Goal: Task Accomplishment & Management: Use online tool/utility

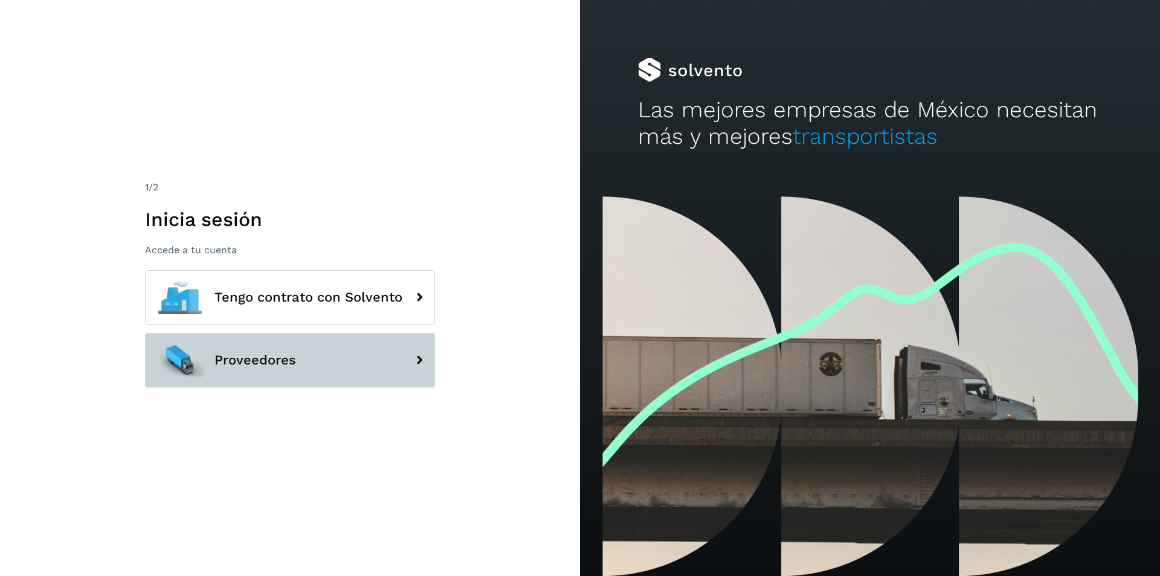
click at [289, 361] on span "Proveedores" at bounding box center [255, 360] width 82 height 15
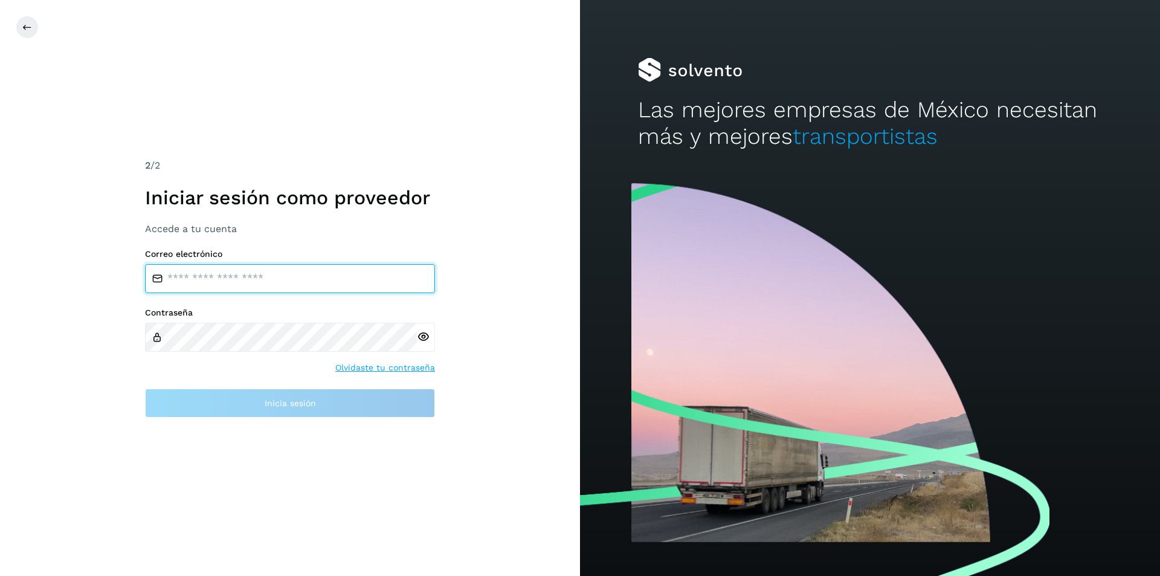
type input "**********"
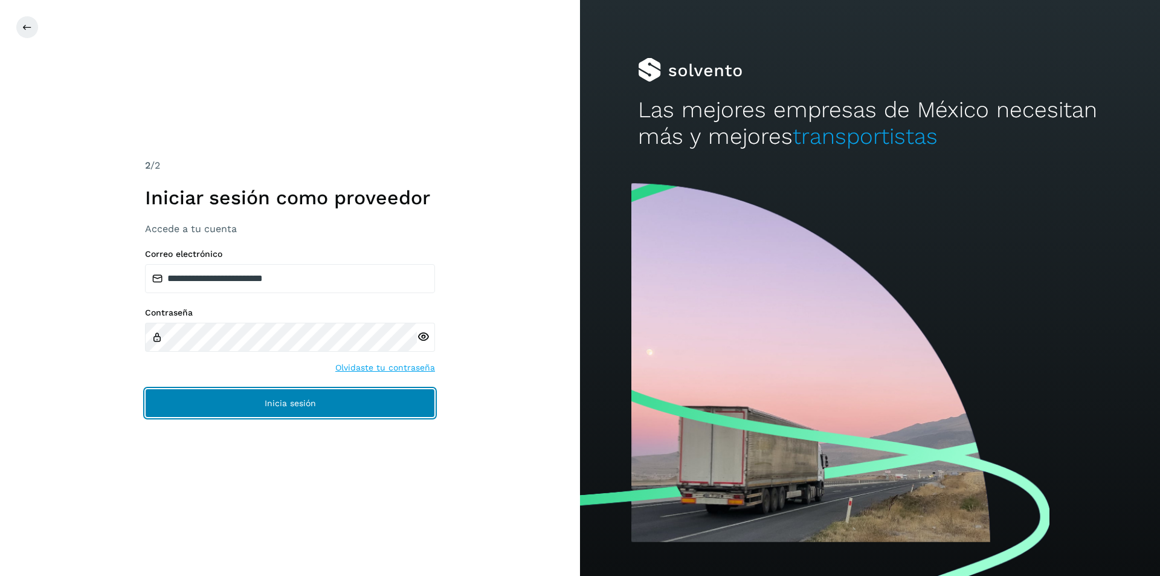
click at [310, 402] on span "Inicia sesión" at bounding box center [290, 403] width 51 height 8
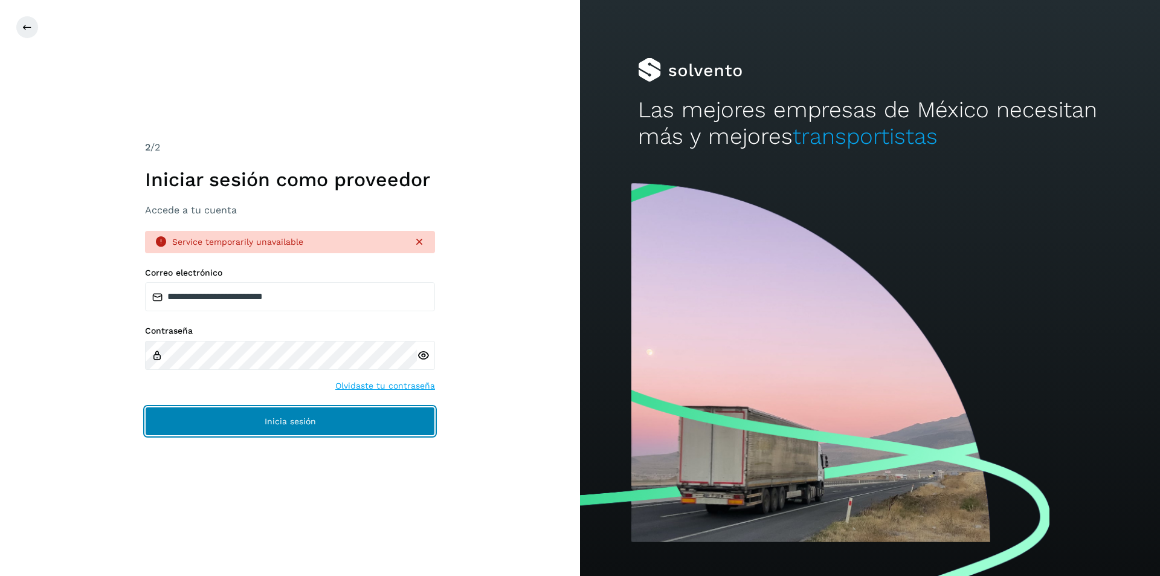
click at [263, 414] on button "Inicia sesión" at bounding box center [290, 421] width 290 height 29
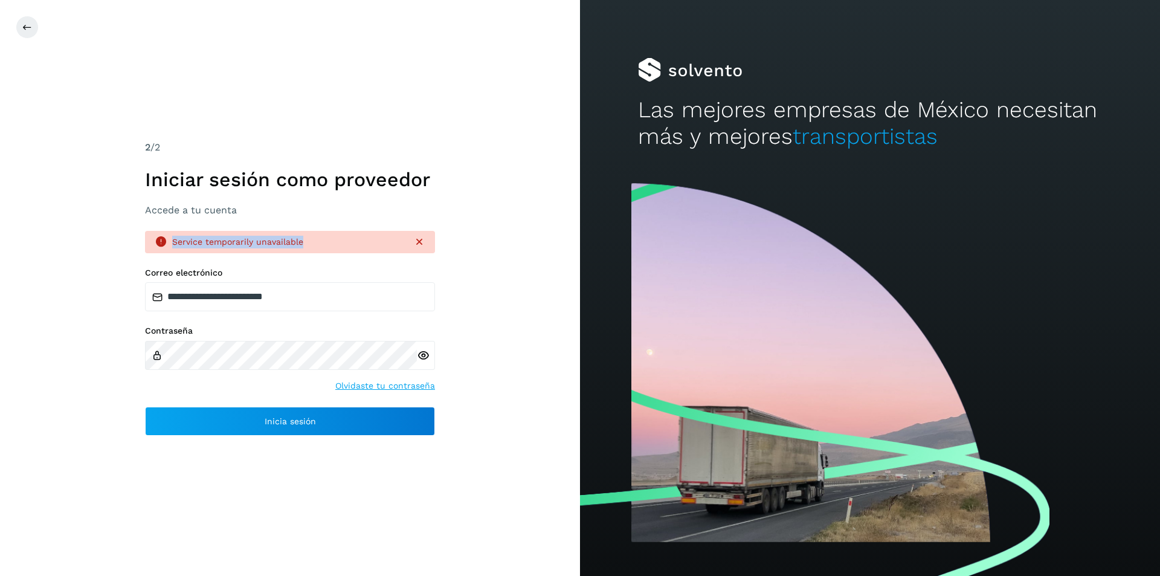
drag, startPoint x: 301, startPoint y: 237, endPoint x: 174, endPoint y: 243, distance: 127.0
click at [174, 243] on div "Service temporarily unavailable" at bounding box center [287, 242] width 231 height 13
copy div "Service temporarily unavailable"
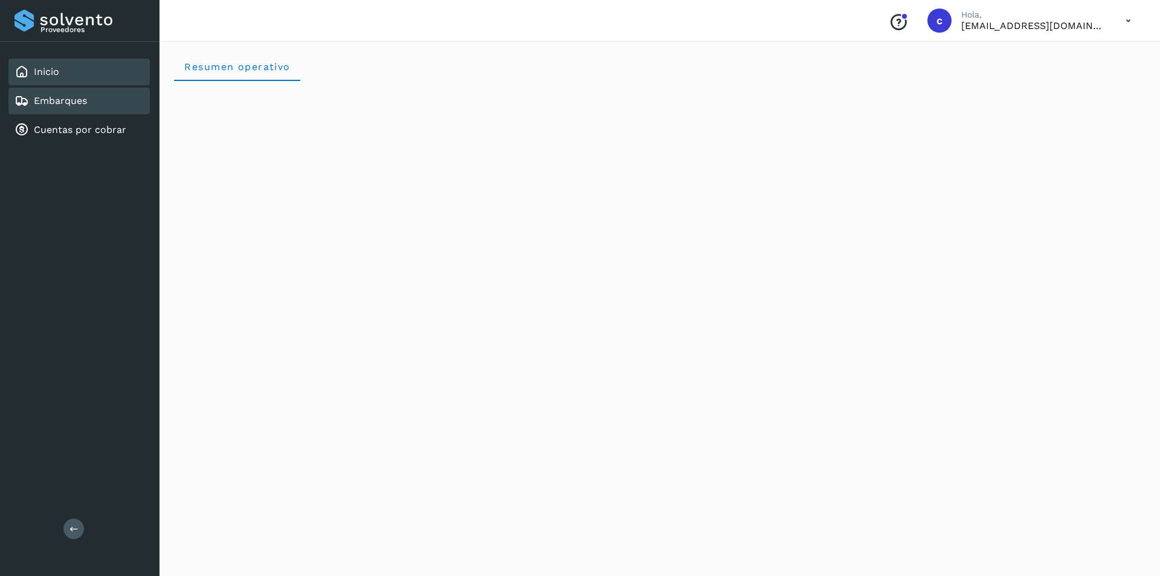
click at [88, 107] on div "Embarques" at bounding box center [78, 101] width 141 height 27
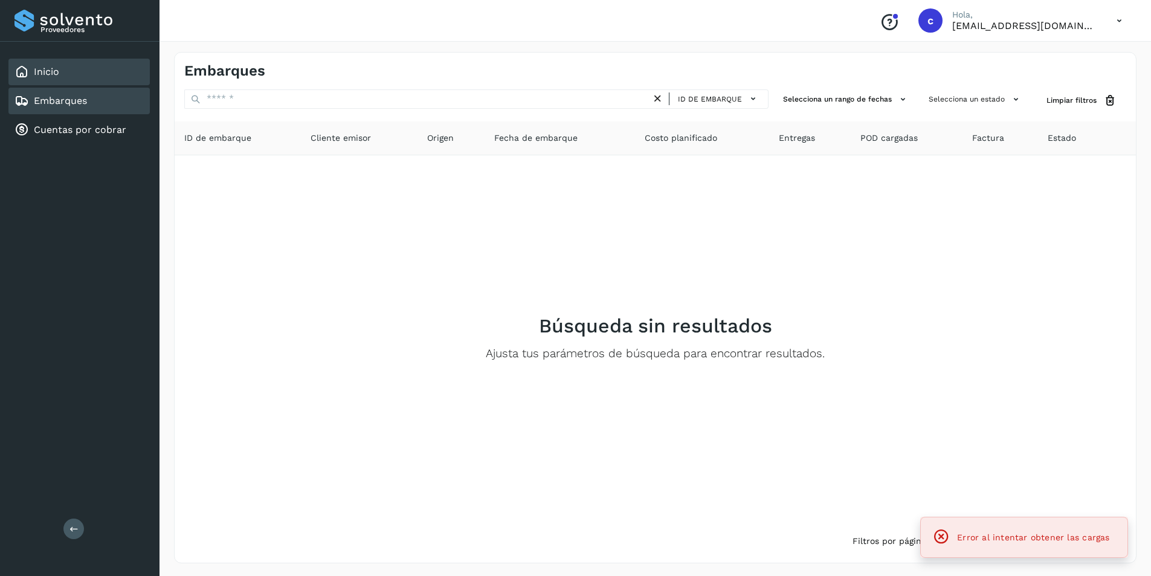
click at [79, 75] on div "Inicio" at bounding box center [78, 72] width 141 height 27
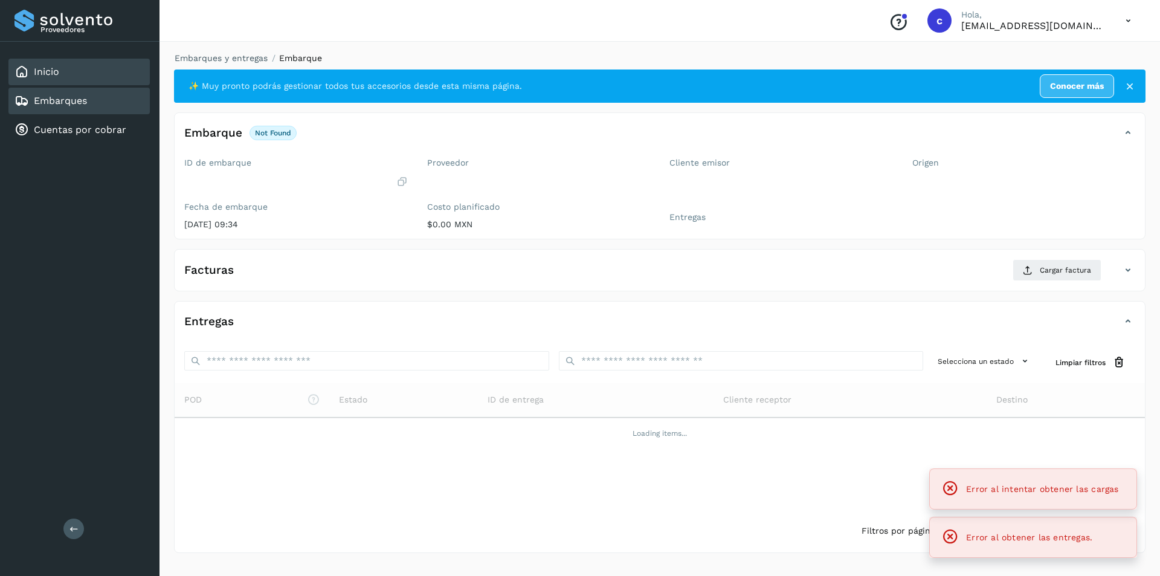
click at [70, 79] on div "Inicio" at bounding box center [78, 72] width 141 height 27
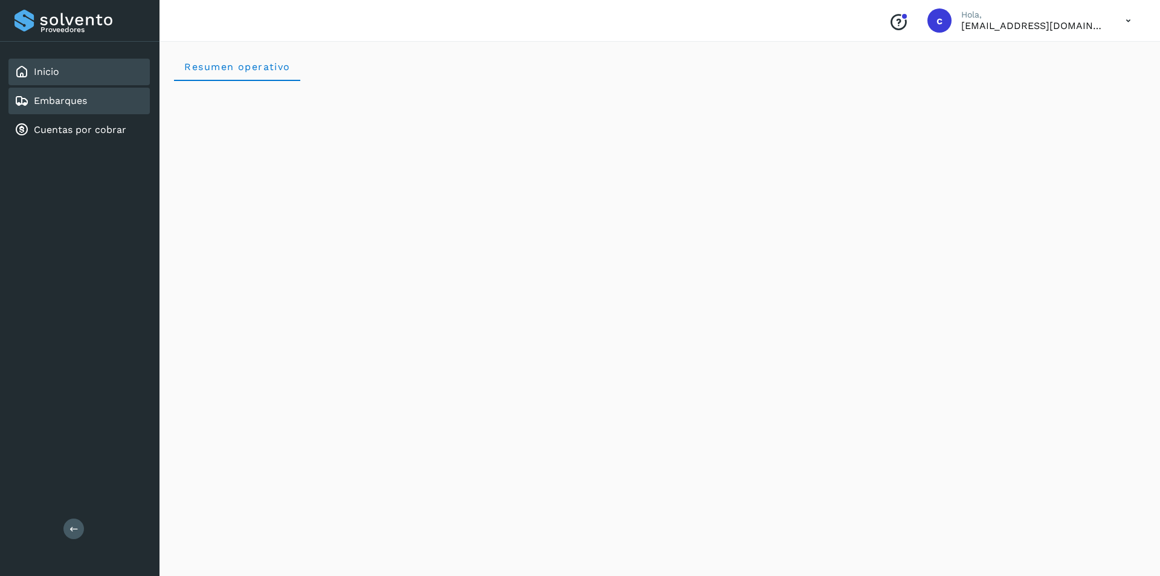
click at [69, 110] on div "Embarques" at bounding box center [78, 101] width 141 height 27
